Goal: Information Seeking & Learning: Learn about a topic

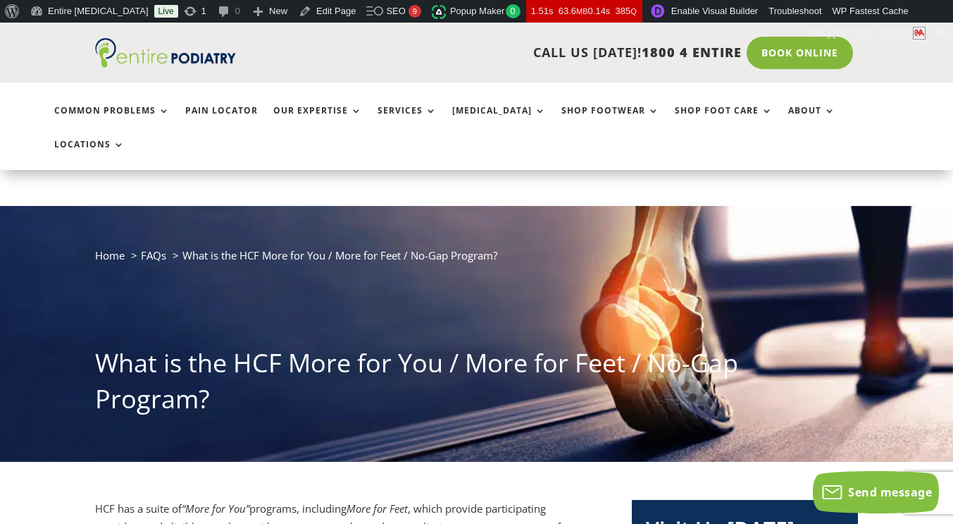
scroll to position [157, 0]
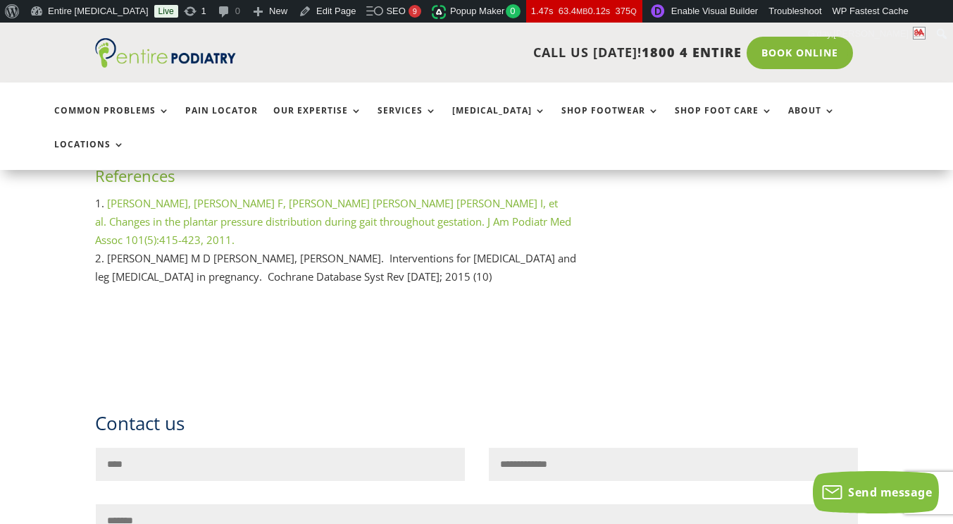
scroll to position [2356, 0]
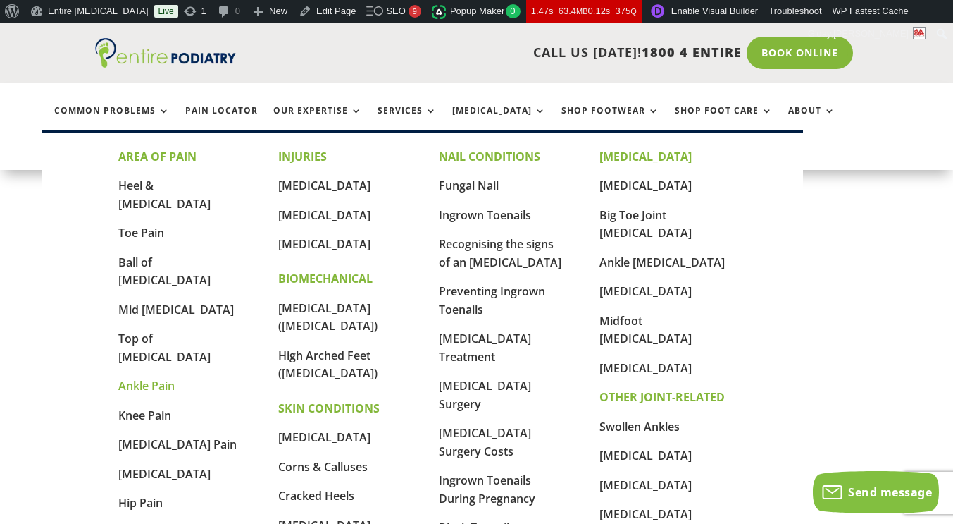
click at [147, 378] on link "Ankle Pain" at bounding box center [146, 386] width 56 height 16
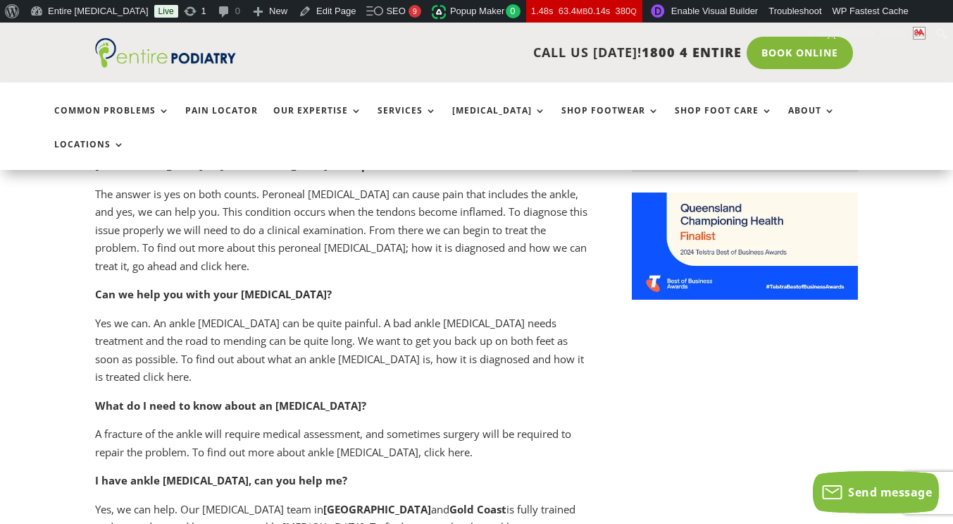
scroll to position [1416, 0]
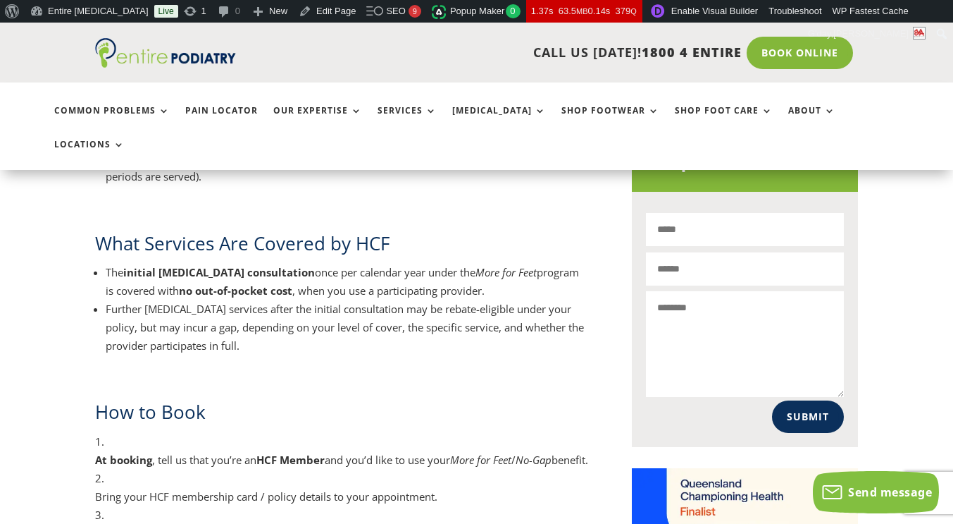
scroll to position [1091, 0]
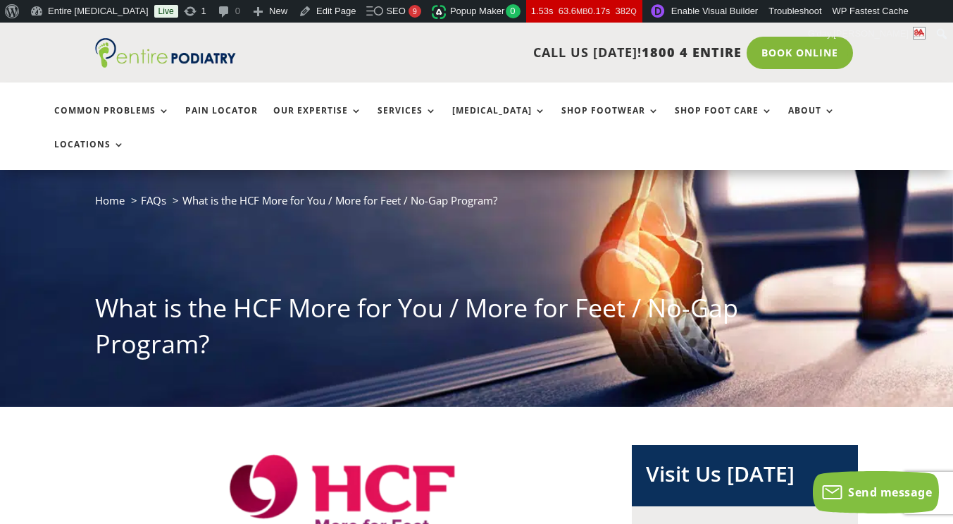
scroll to position [107, 0]
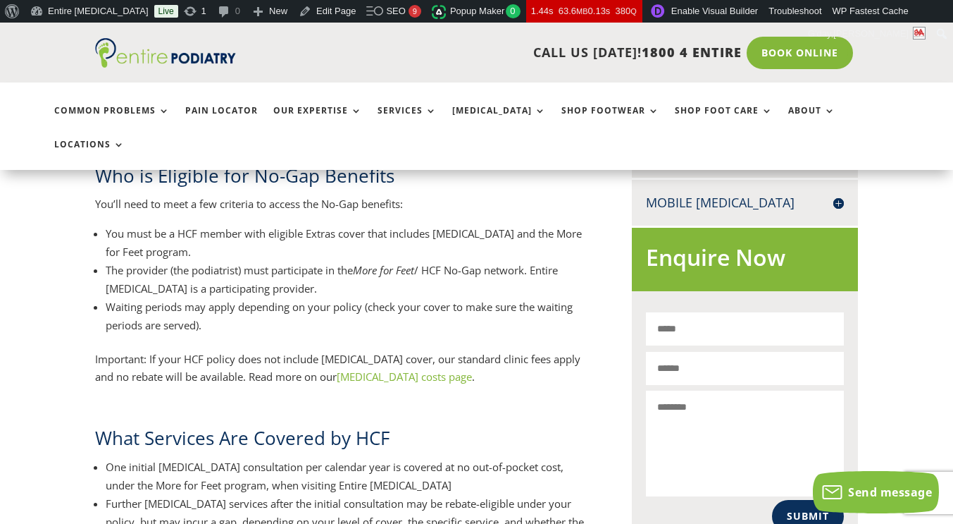
scroll to position [760, 0]
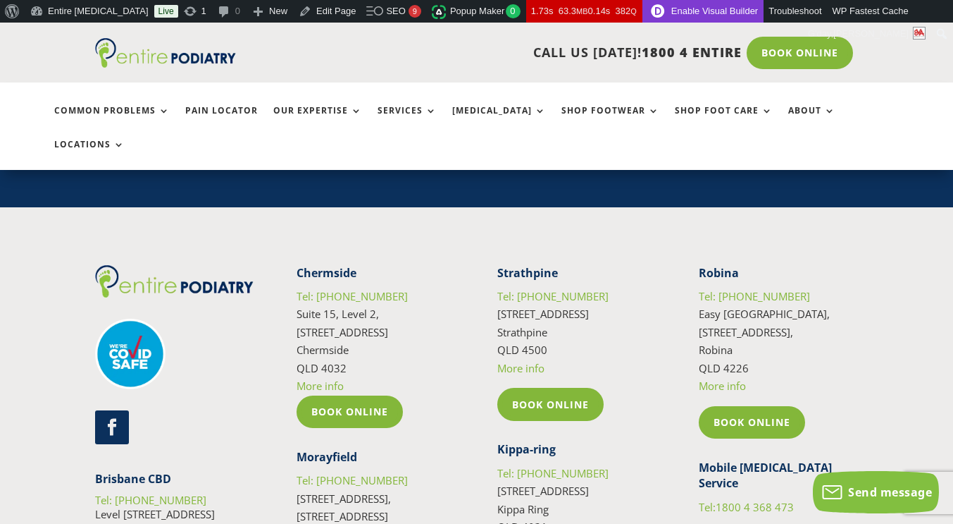
scroll to position [2664, 0]
